Goal: Transaction & Acquisition: Purchase product/service

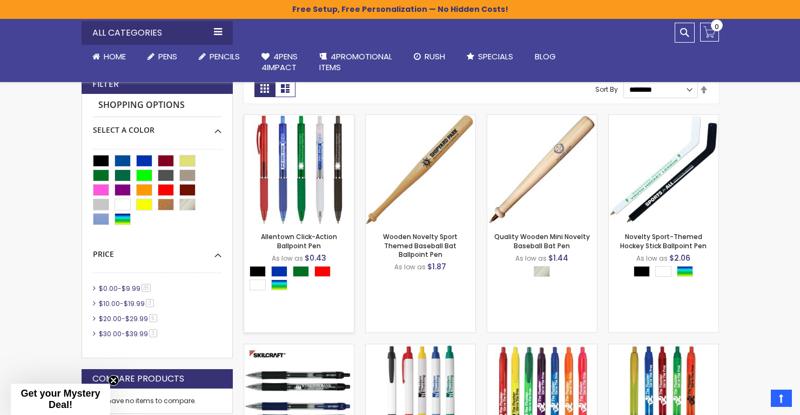
scroll to position [176, 0]
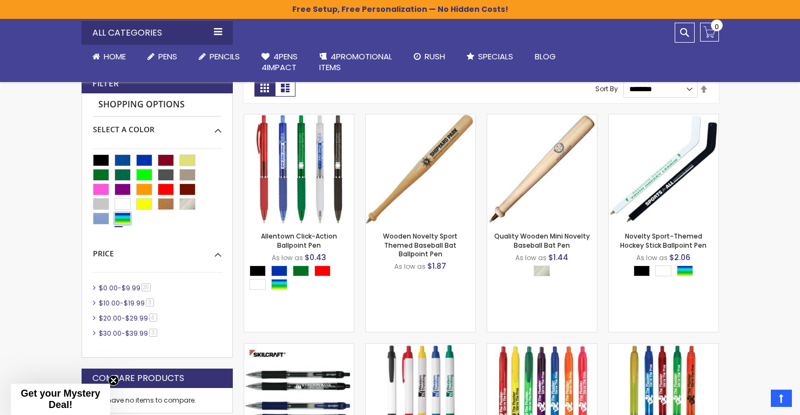
click at [125, 219] on div "Assorted" at bounding box center [122, 219] width 16 height 12
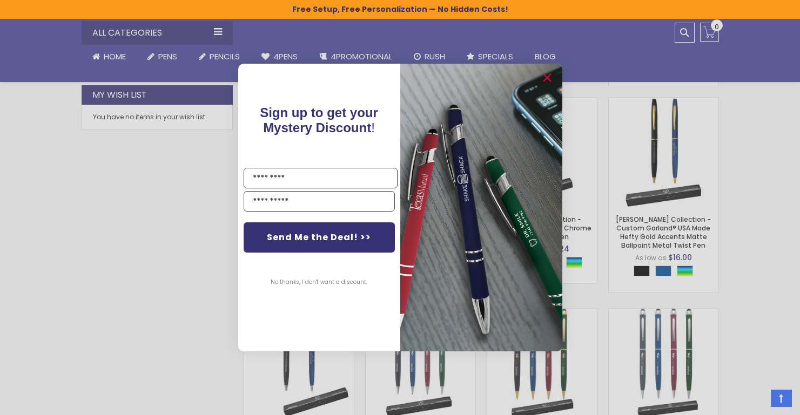
scroll to position [609, 0]
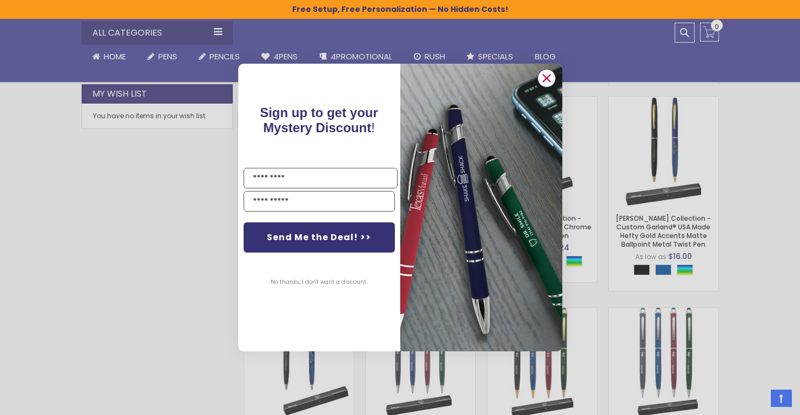
drag, startPoint x: 549, startPoint y: 79, endPoint x: 523, endPoint y: 87, distance: 26.6
click at [549, 79] on circle "Close dialog" at bounding box center [546, 78] width 16 height 16
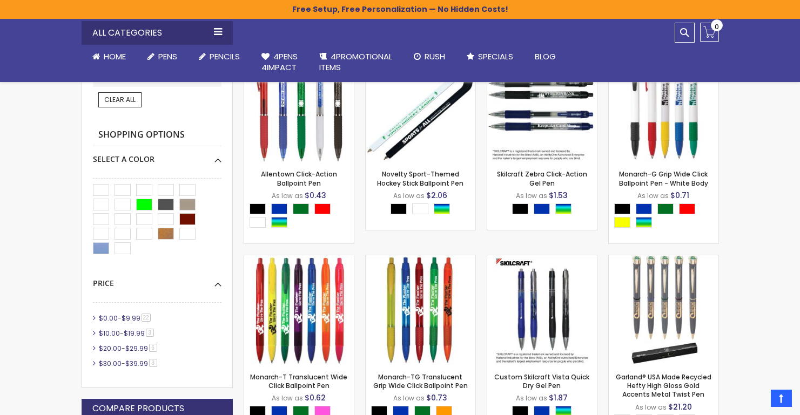
scroll to position [240, 0]
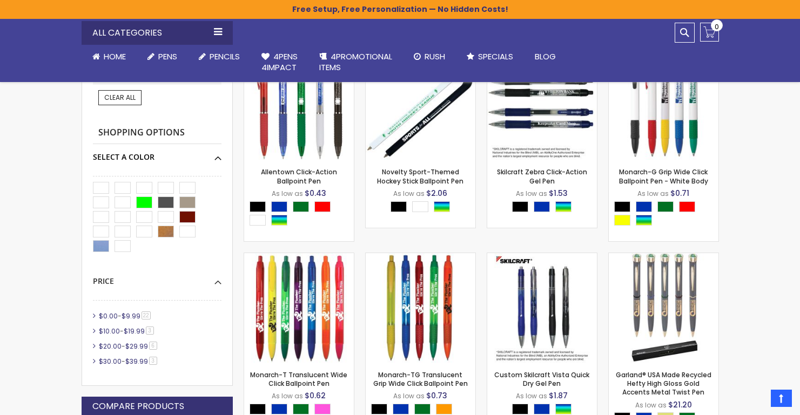
click at [217, 160] on div "Select A Color" at bounding box center [157, 153] width 129 height 18
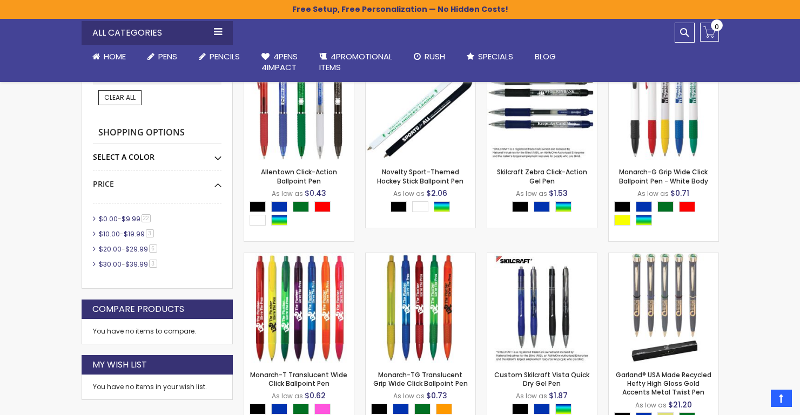
click at [218, 158] on div "Select A Color" at bounding box center [157, 153] width 129 height 18
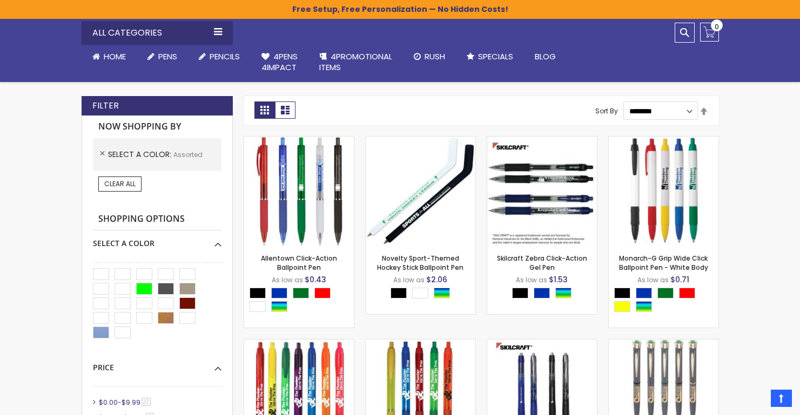
scroll to position [128, 0]
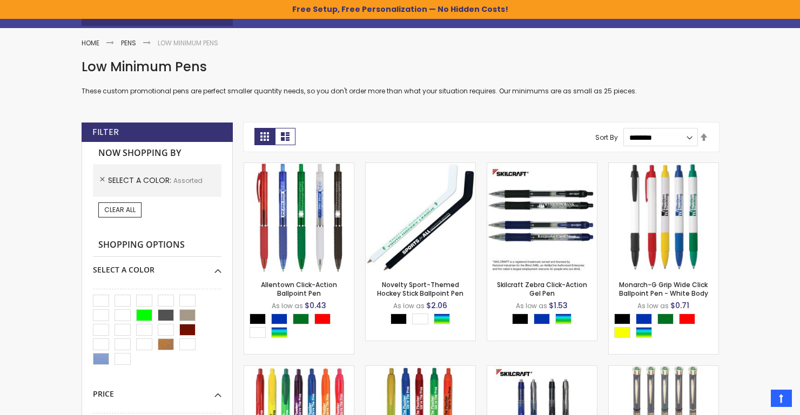
click at [103, 180] on link "Remove This Item" at bounding box center [103, 180] width 10 height 10
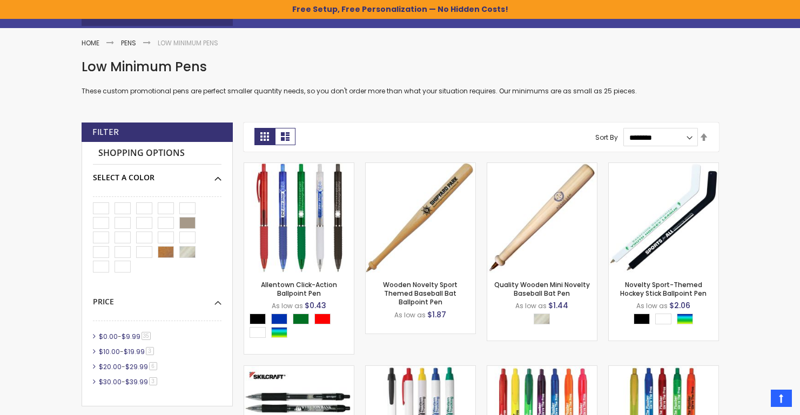
click at [221, 180] on div "Shopping Options Select A Color -" at bounding box center [157, 274] width 151 height 265
click at [217, 178] on div "Select A Color" at bounding box center [157, 174] width 129 height 18
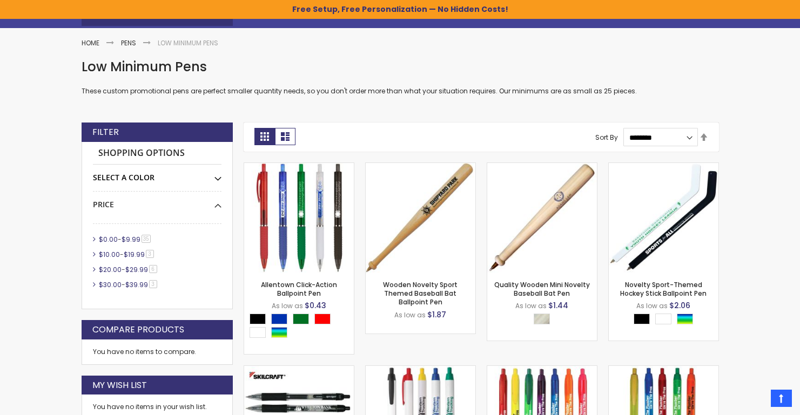
click at [218, 177] on div "Select A Color" at bounding box center [157, 174] width 129 height 18
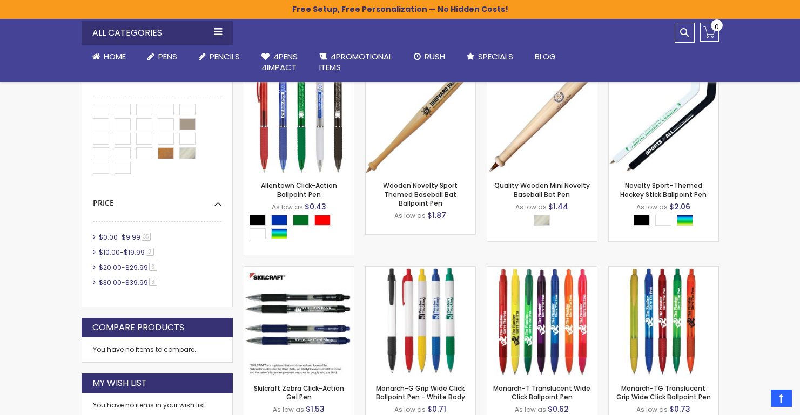
scroll to position [229, 0]
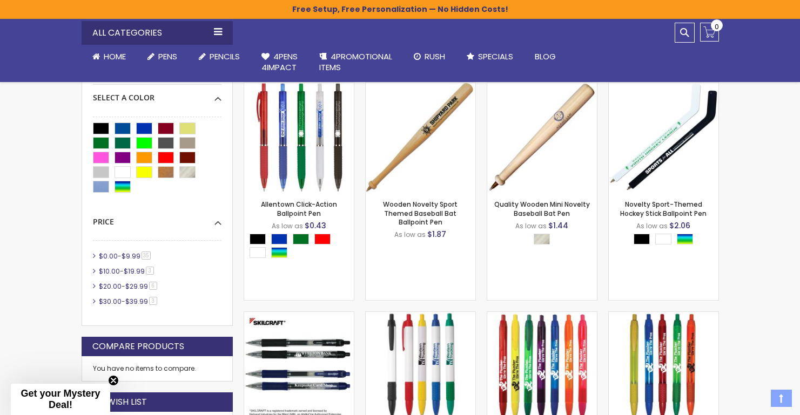
scroll to position [209, 0]
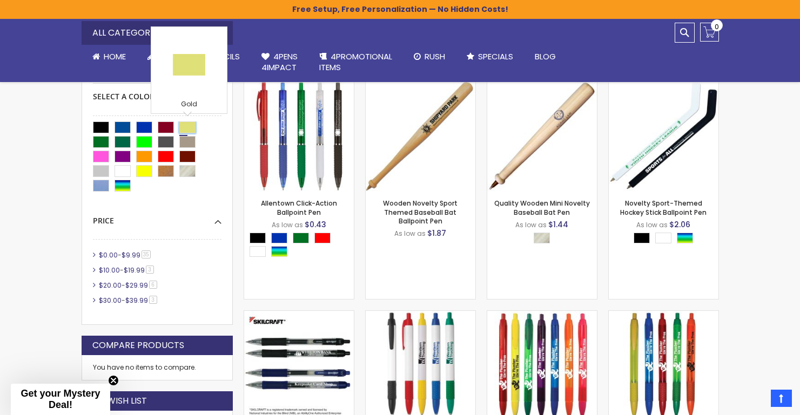
click at [187, 125] on div "Gold" at bounding box center [187, 128] width 16 height 12
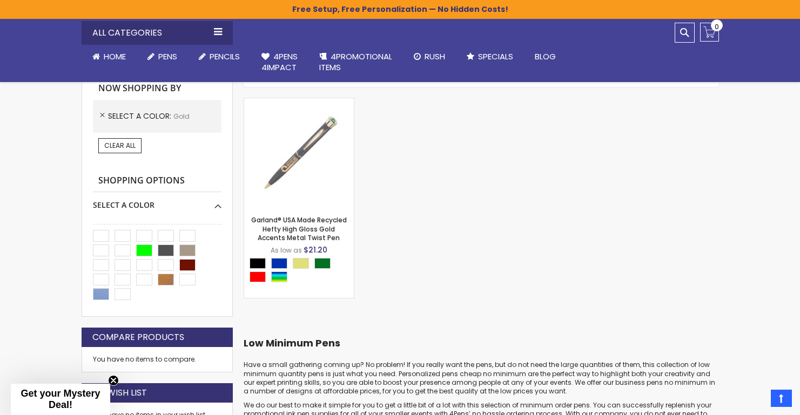
scroll to position [191, 0]
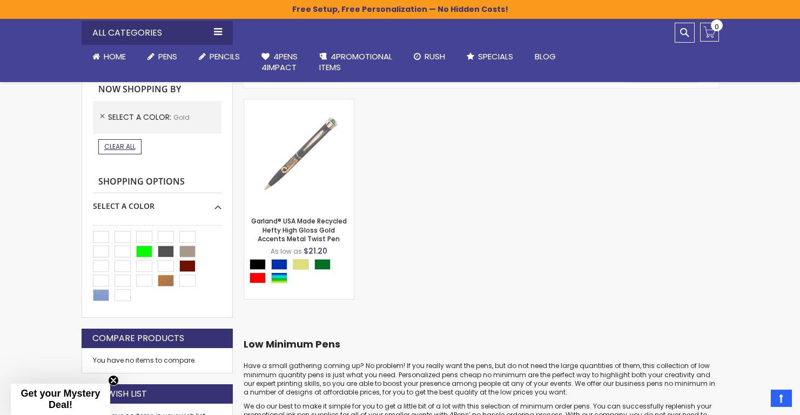
click at [117, 142] on span "Clear All" at bounding box center [119, 146] width 31 height 9
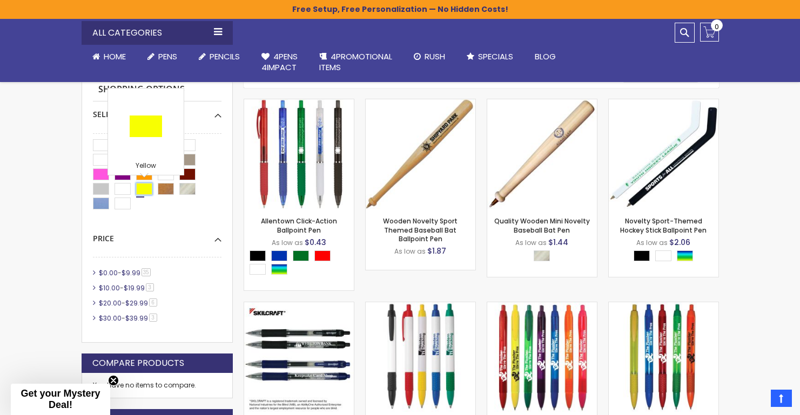
click at [146, 186] on div "Yellow" at bounding box center [144, 189] width 16 height 12
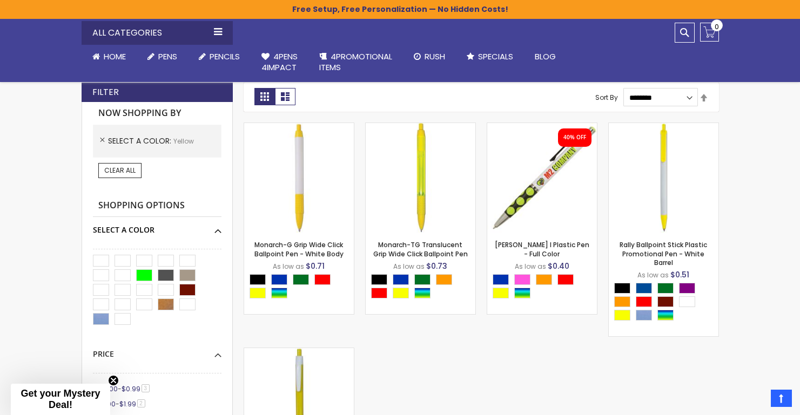
scroll to position [166, 0]
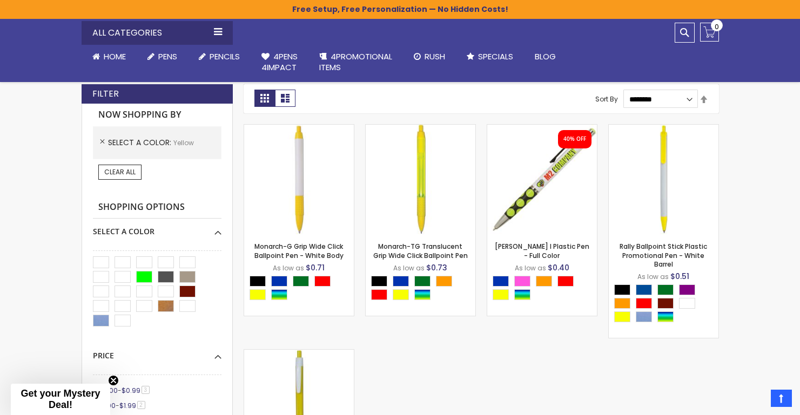
click at [110, 169] on link "Clear All" at bounding box center [119, 172] width 43 height 15
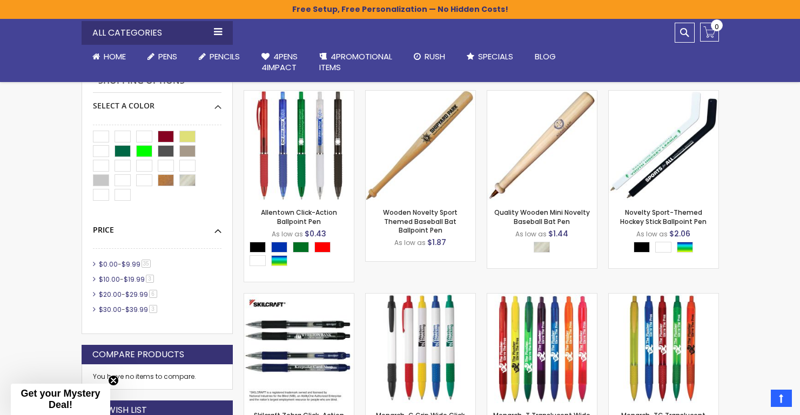
scroll to position [213, 0]
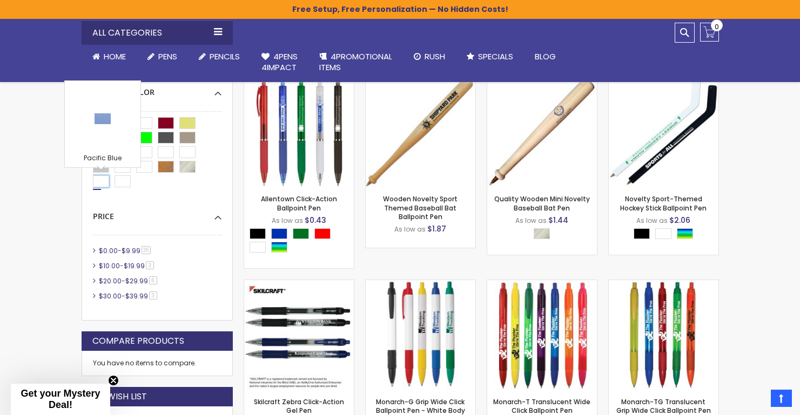
click at [103, 180] on div "Pacific Blue" at bounding box center [101, 182] width 16 height 12
